Goal: Task Accomplishment & Management: Manage account settings

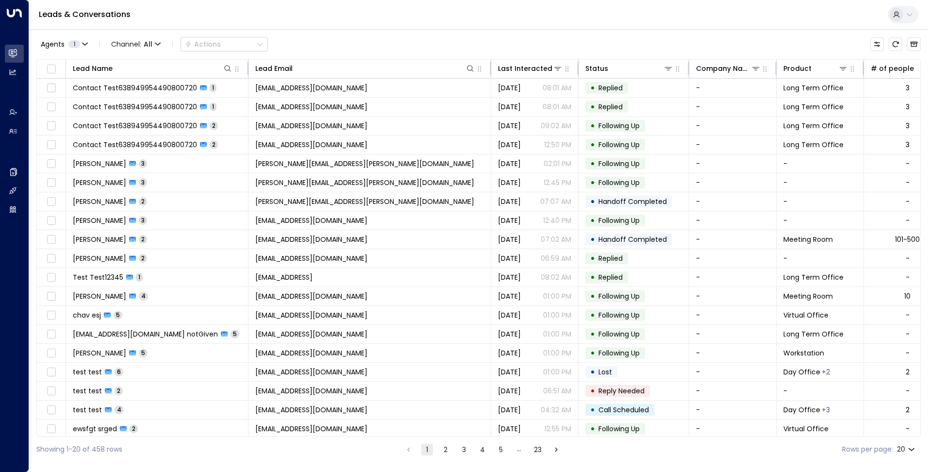
click at [895, 12] on icon at bounding box center [897, 15] width 8 height 8
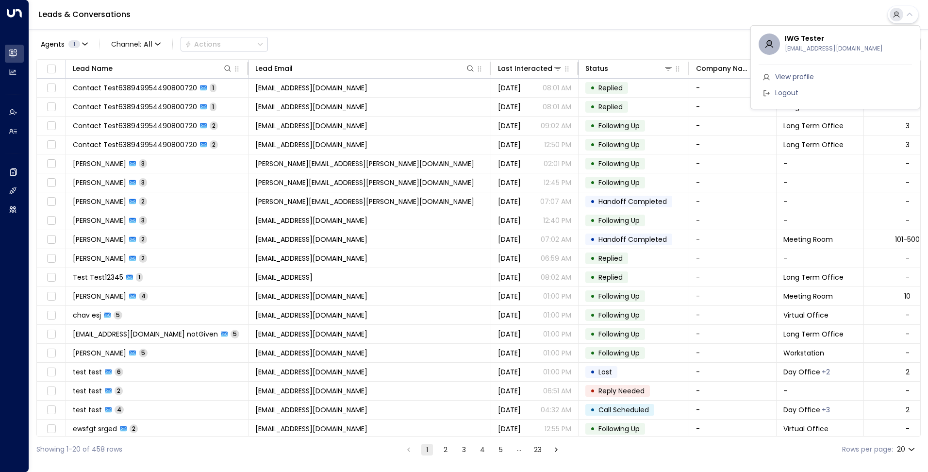
click at [793, 92] on span "Logout" at bounding box center [786, 93] width 23 height 10
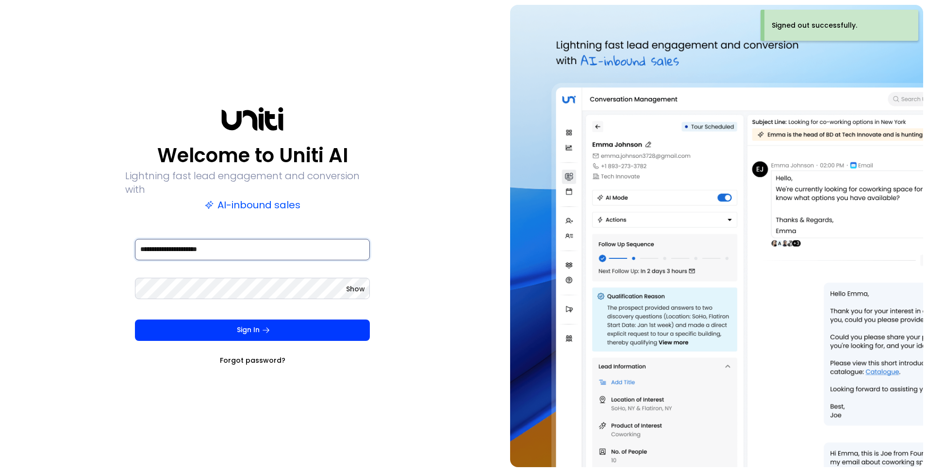
drag, startPoint x: 200, startPoint y: 242, endPoint x: 212, endPoint y: 241, distance: 11.7
click at [200, 242] on input "**********" at bounding box center [252, 249] width 235 height 21
type input "**********"
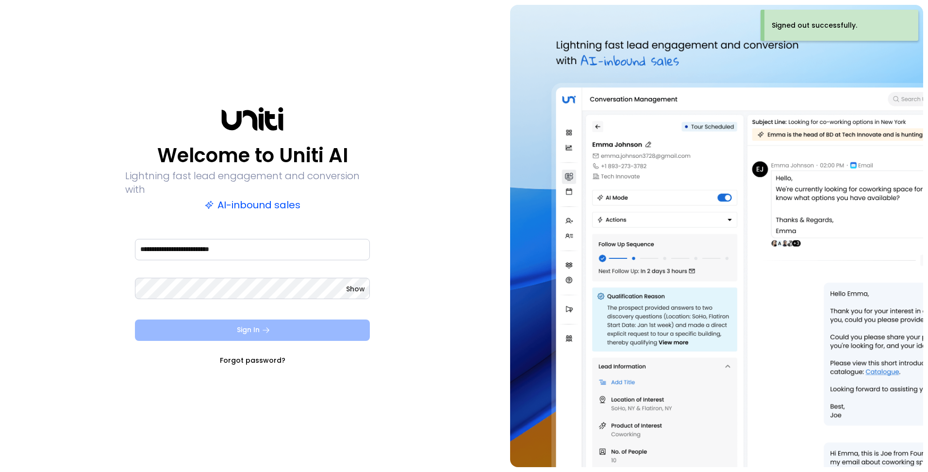
click at [232, 332] on button "Sign In" at bounding box center [252, 329] width 235 height 21
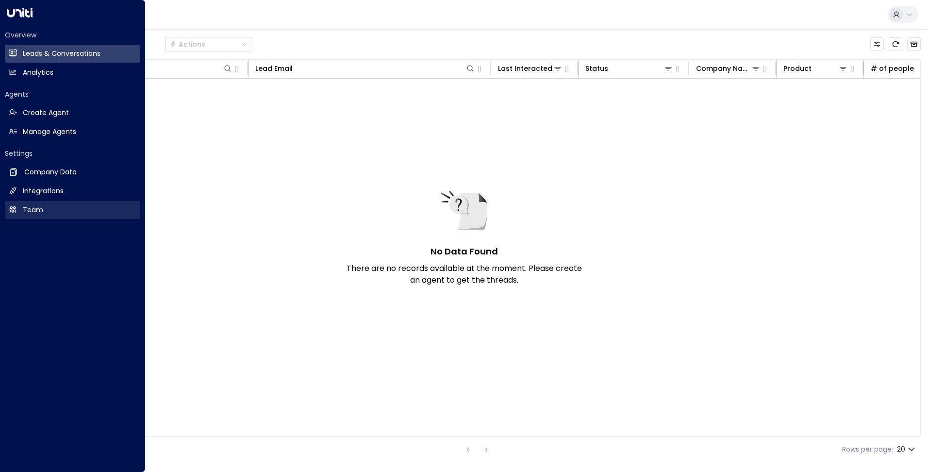
click at [49, 204] on link "Team Team" at bounding box center [72, 210] width 135 height 18
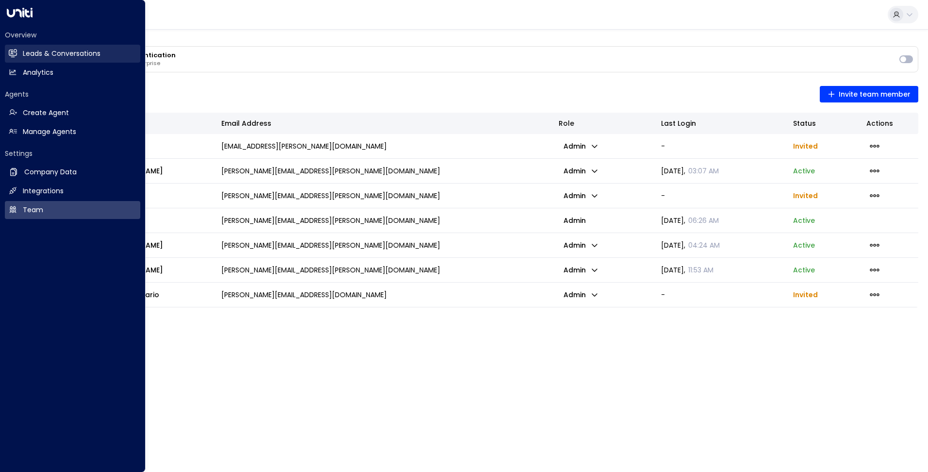
click at [23, 52] on h2 "Leads & Conversations" at bounding box center [62, 54] width 78 height 10
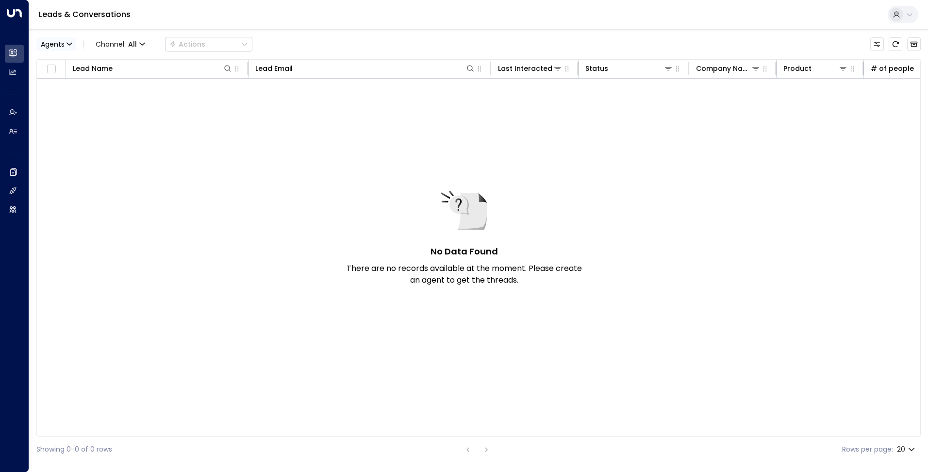
click at [69, 45] on icon "button" at bounding box center [69, 44] width 5 height 2
click at [69, 45] on div at bounding box center [464, 236] width 928 height 472
click at [912, 45] on icon "Archived Leads" at bounding box center [914, 44] width 8 height 8
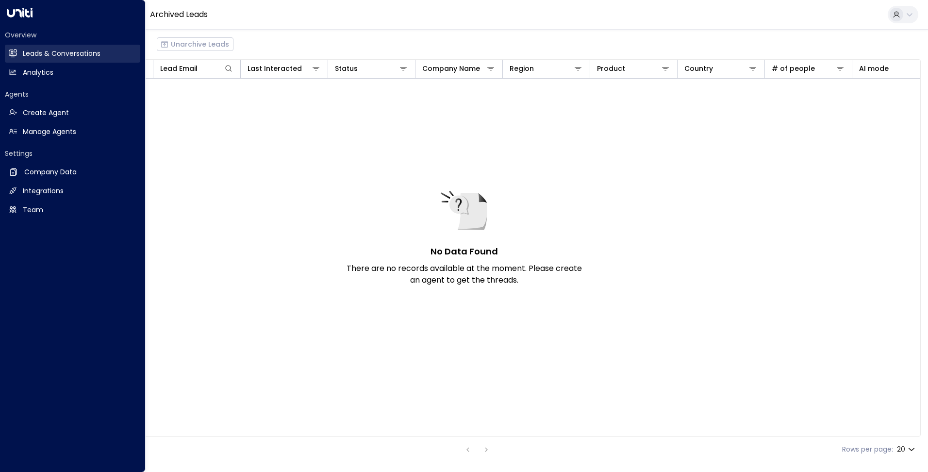
click at [20, 52] on link "Leads & Conversations Leads & Conversations" at bounding box center [72, 54] width 135 height 18
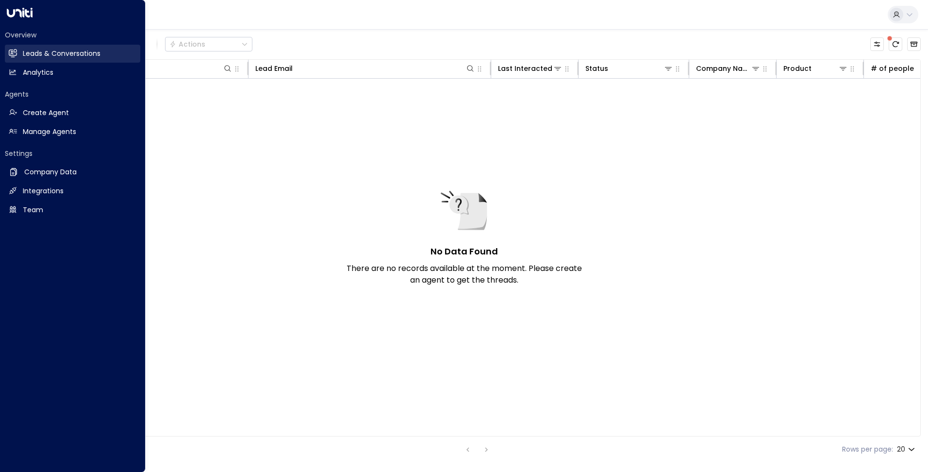
click at [28, 55] on h2 "Leads & Conversations" at bounding box center [62, 54] width 78 height 10
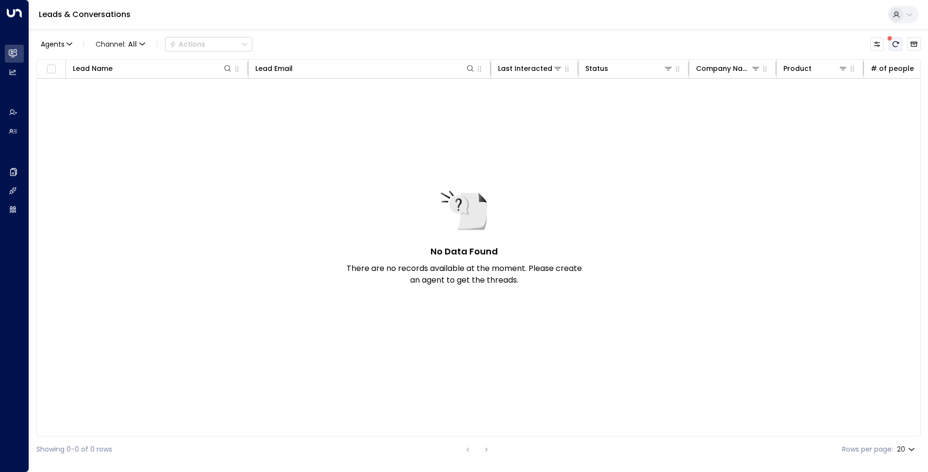
click at [894, 43] on icon "There are new threads available. Refresh the grid to view the latest updates." at bounding box center [896, 44] width 6 height 6
click at [895, 44] on icon "Refresh" at bounding box center [896, 44] width 8 height 8
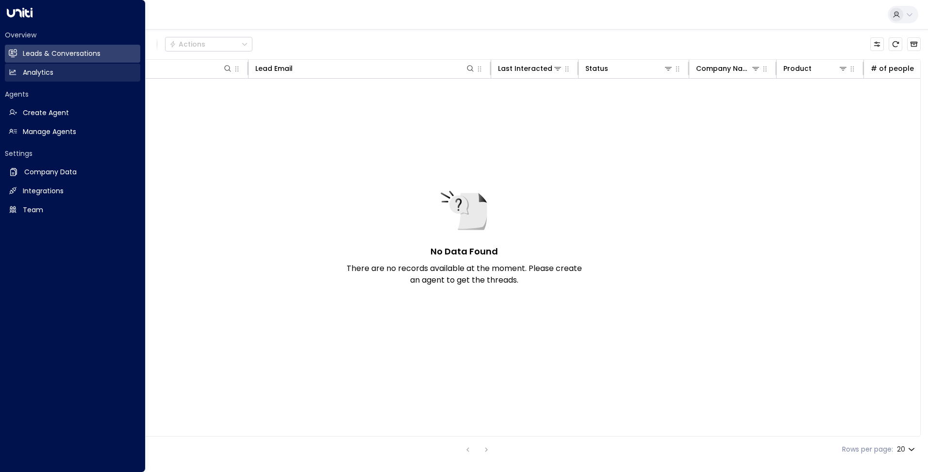
click at [15, 73] on icon at bounding box center [13, 71] width 6 height 5
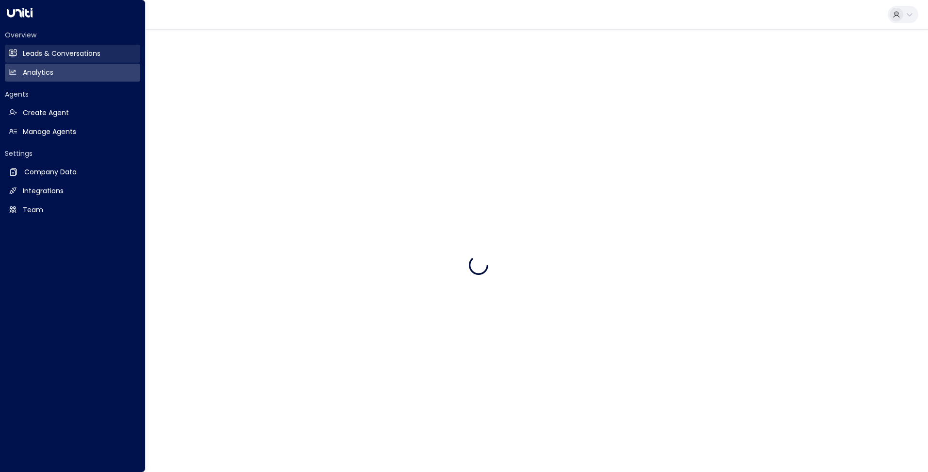
click at [43, 53] on h2 "Leads & Conversations" at bounding box center [62, 54] width 78 height 10
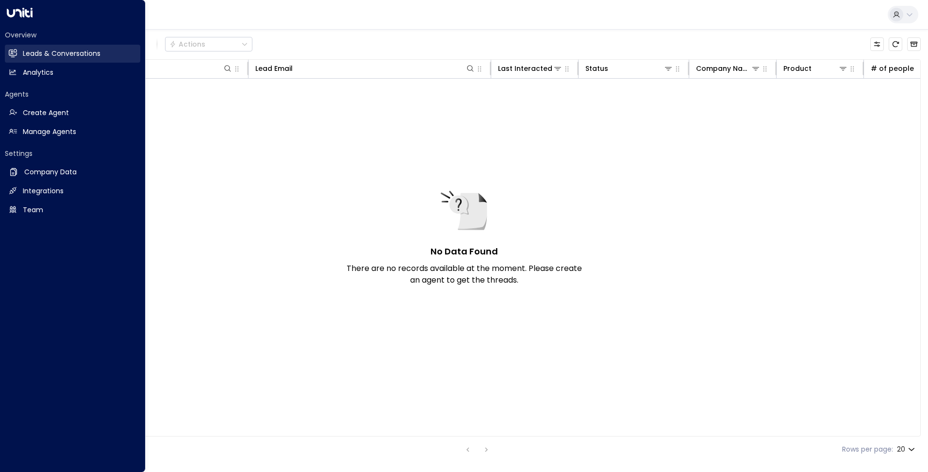
click at [60, 53] on h2 "Leads & Conversations" at bounding box center [62, 54] width 78 height 10
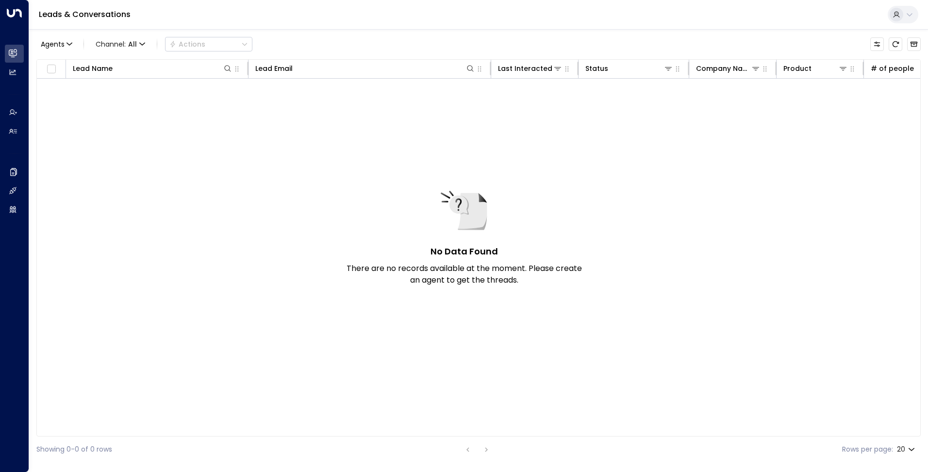
click at [357, 43] on div "Agents Channel: All Actions" at bounding box center [478, 44] width 884 height 20
click at [895, 46] on icon "Refresh" at bounding box center [896, 44] width 8 height 8
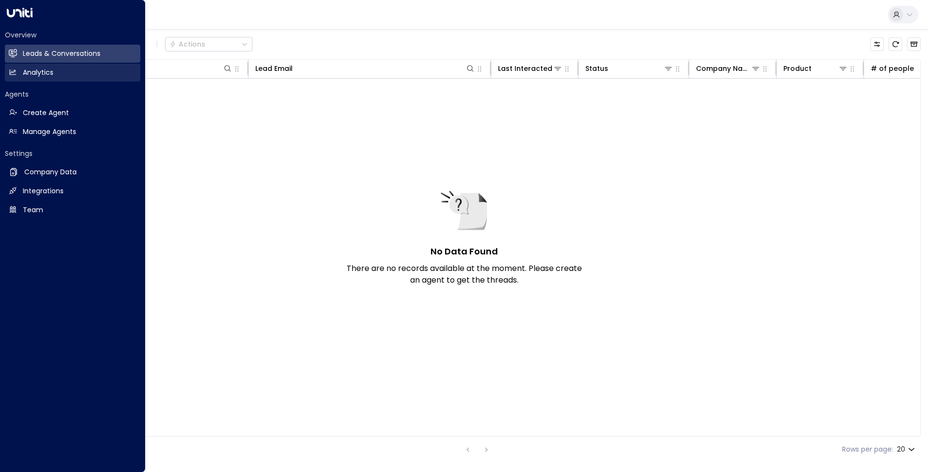
click at [24, 76] on h2 "Analytics" at bounding box center [38, 72] width 31 height 10
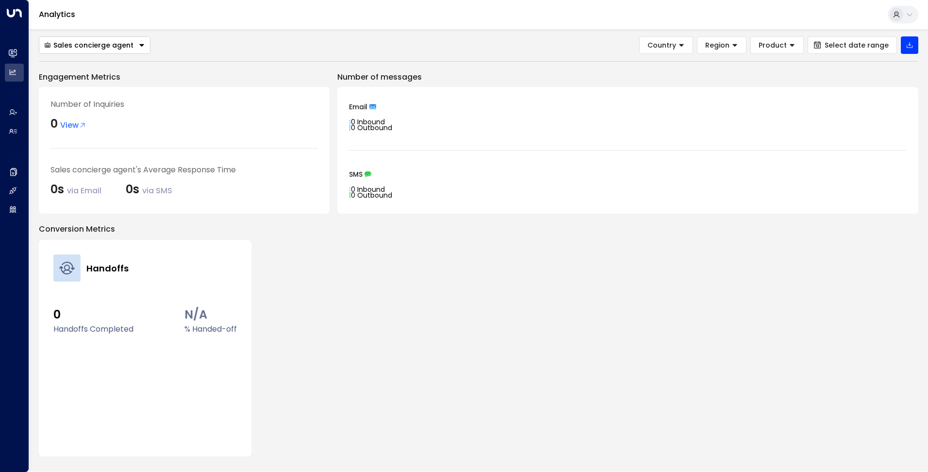
click at [121, 48] on div "Sales concierge agent" at bounding box center [88, 45] width 89 height 9
click at [215, 46] on div "Sales concierge agent Sales concierge agent Country Region Product Select date …" at bounding box center [479, 44] width 880 height 17
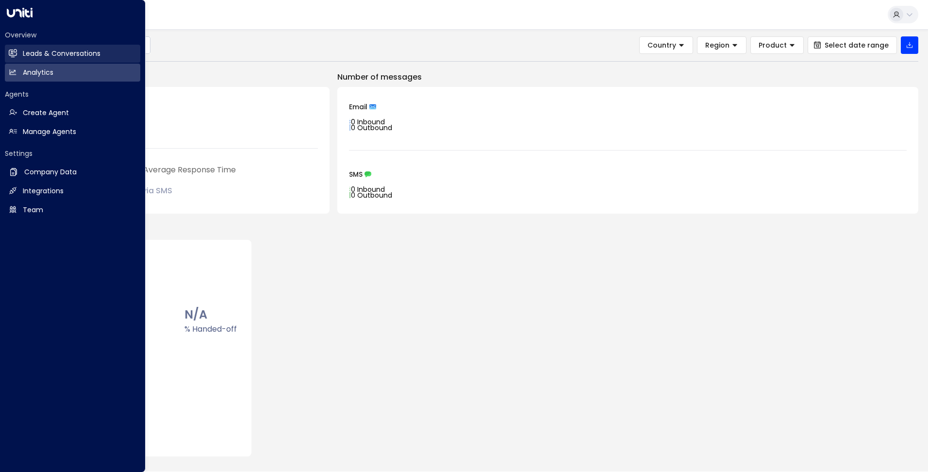
click at [13, 51] on icon at bounding box center [13, 53] width 8 height 6
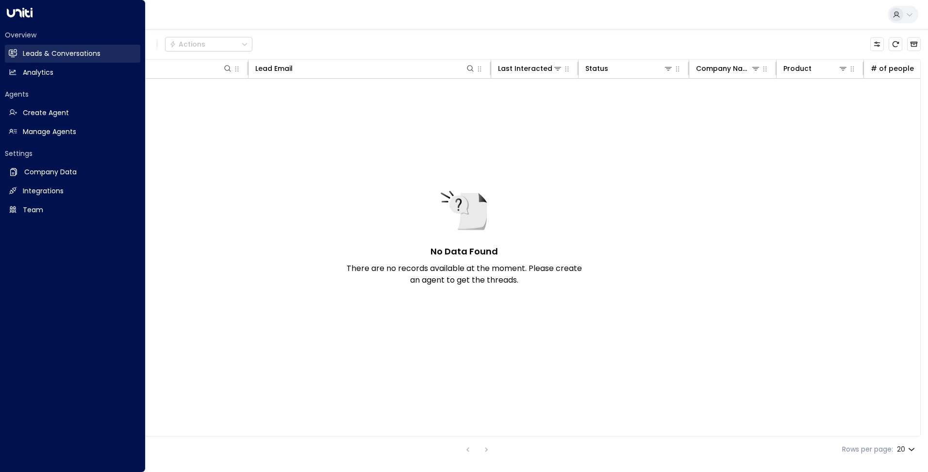
click at [106, 48] on link "Leads & Conversations Leads & Conversations" at bounding box center [72, 54] width 135 height 18
